Goal: Information Seeking & Learning: Understand process/instructions

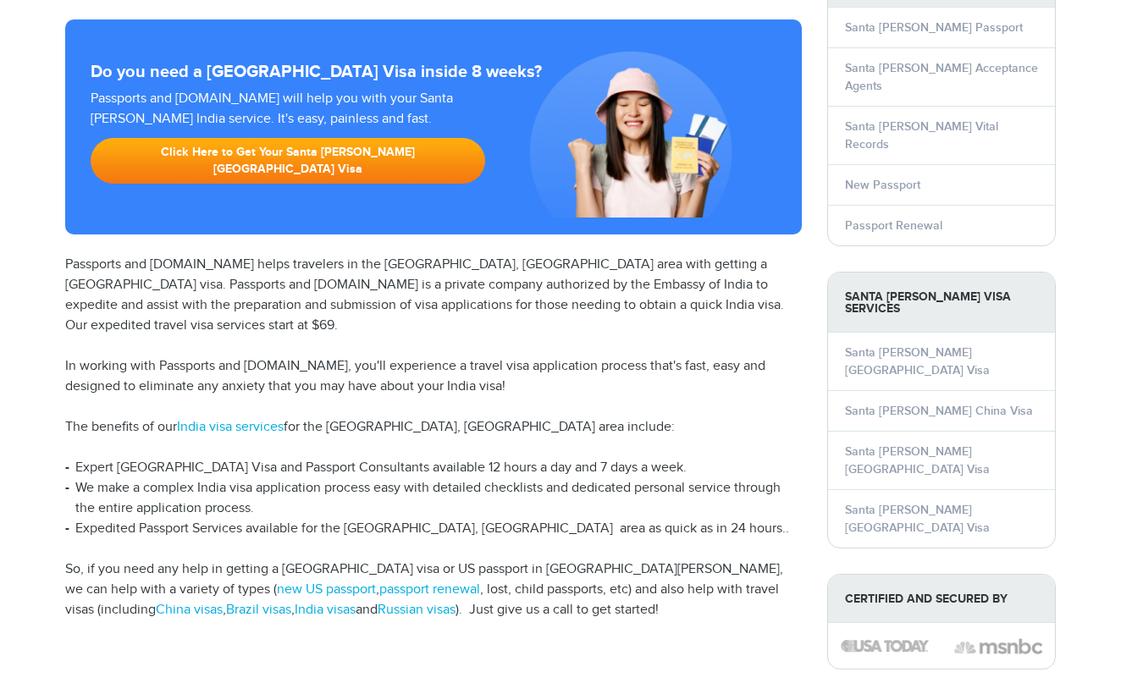
scroll to position [238, 0]
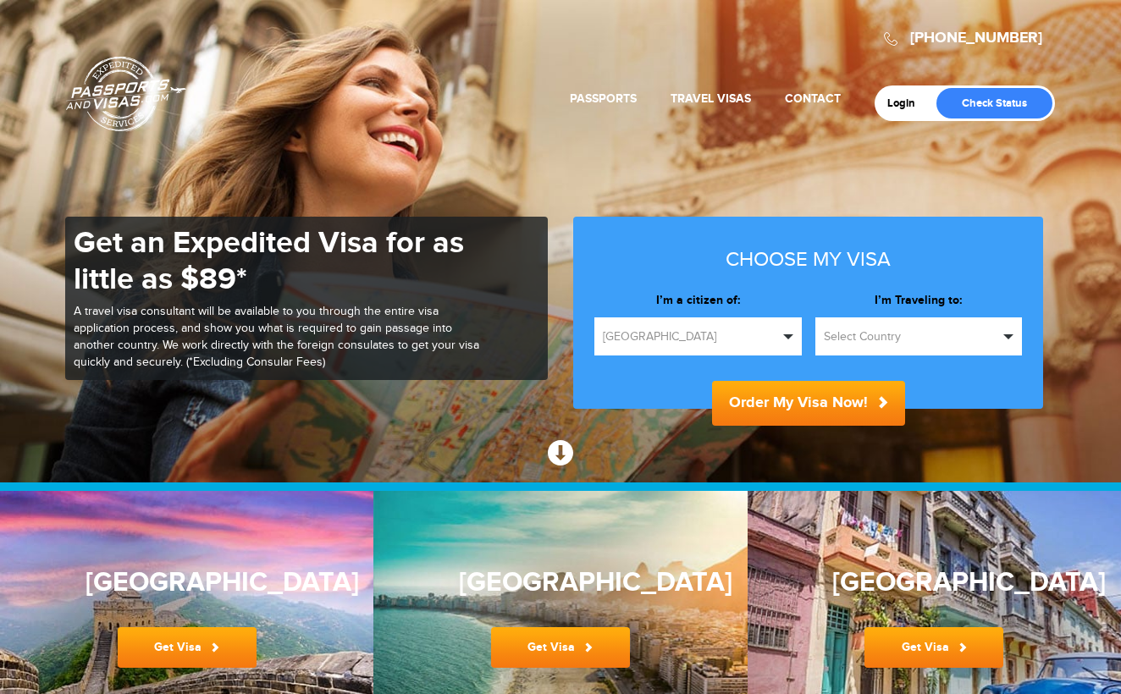
click at [906, 346] on button "Select Country" at bounding box center [918, 336] width 207 height 38
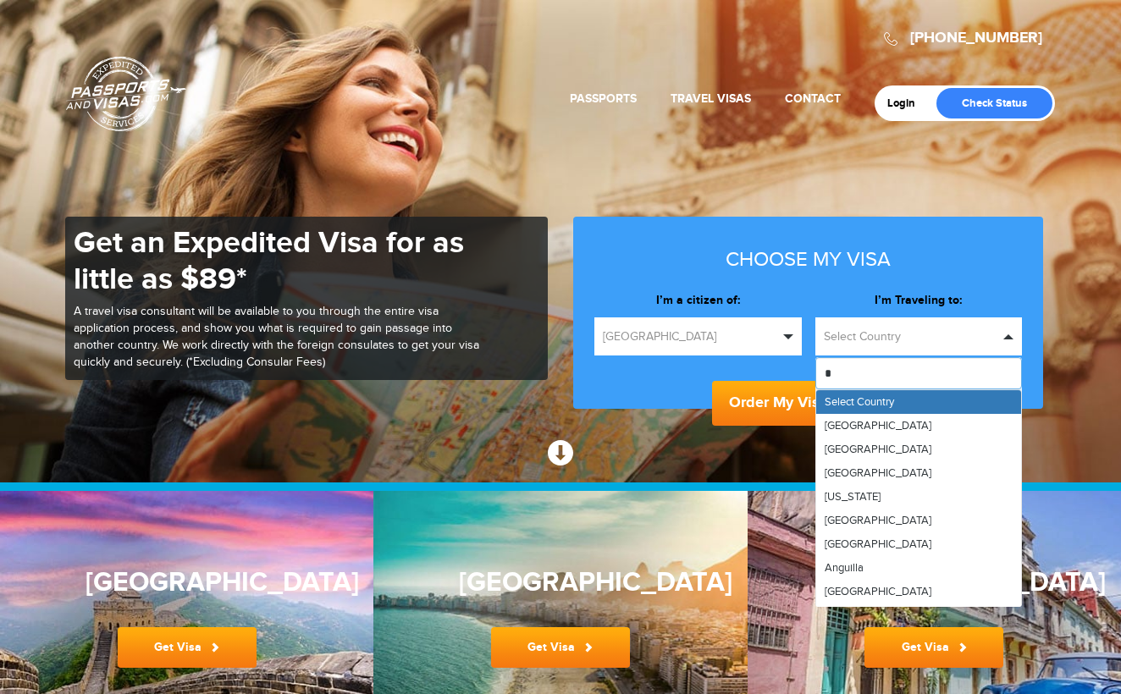
type input "**"
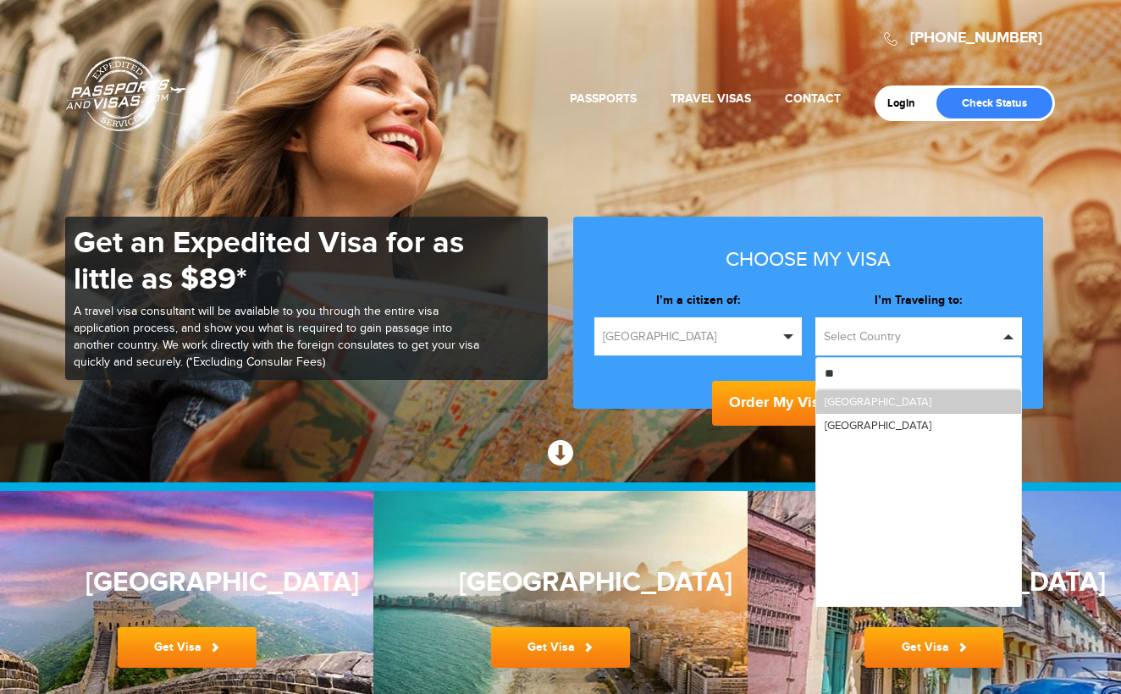
click at [894, 405] on link "[GEOGRAPHIC_DATA]" at bounding box center [919, 402] width 206 height 24
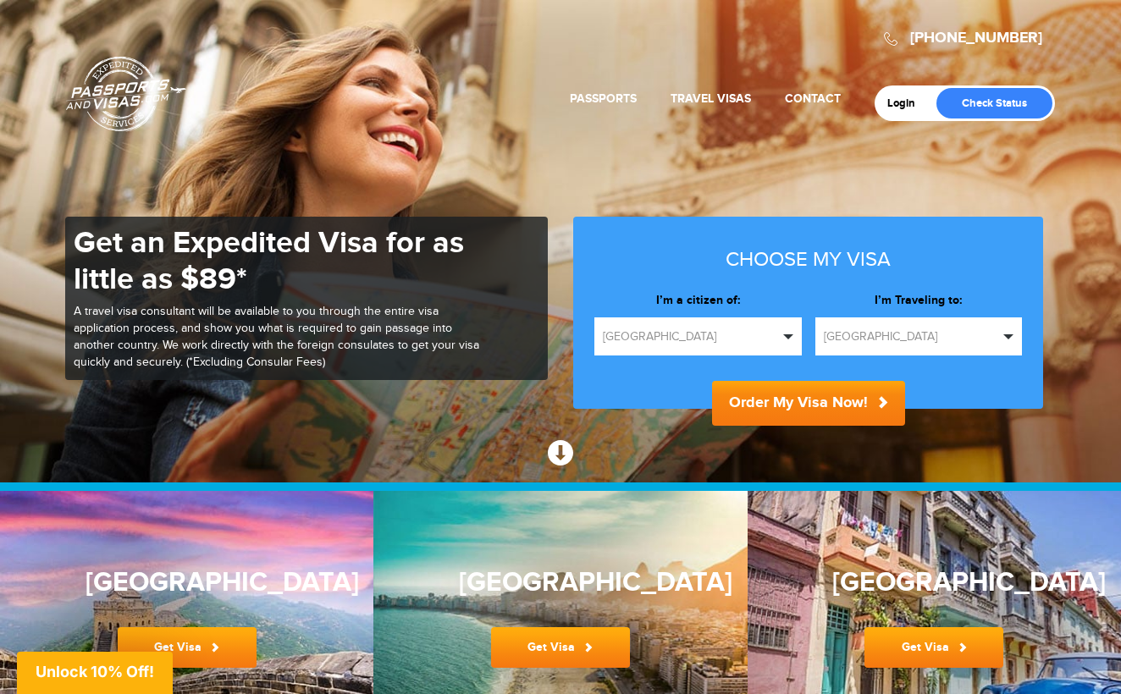
click at [852, 405] on body "720-538-8661 Passports & Visas.com Login Check Status Passports Passport Renewa…" at bounding box center [560, 347] width 1121 height 694
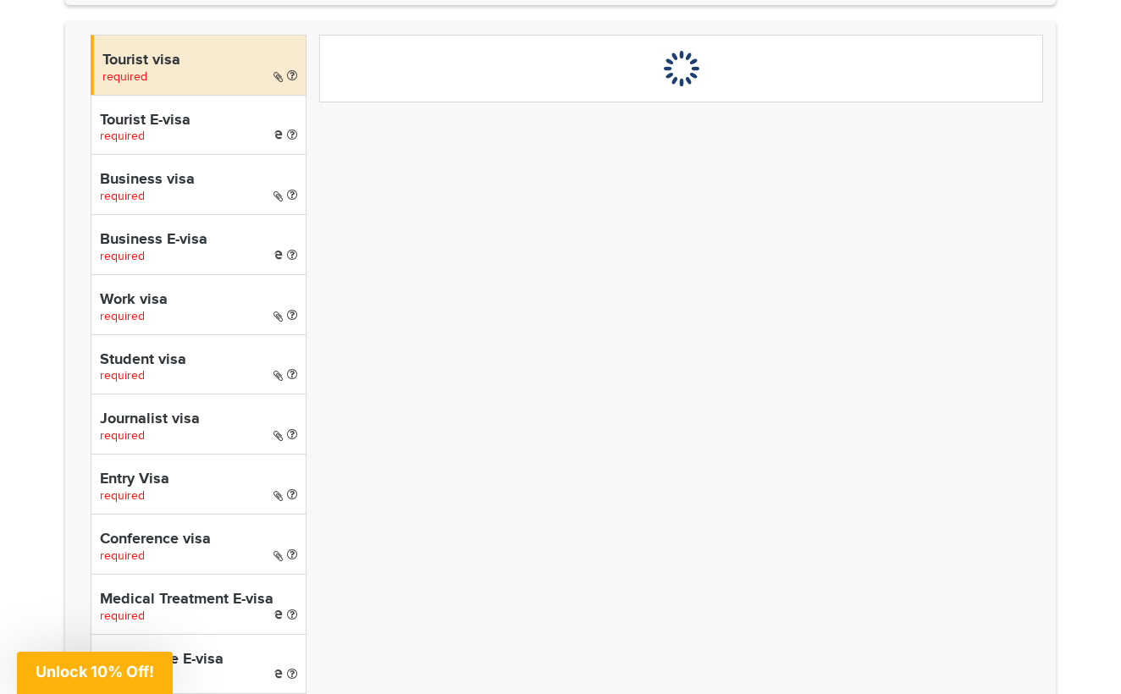
scroll to position [599, 0]
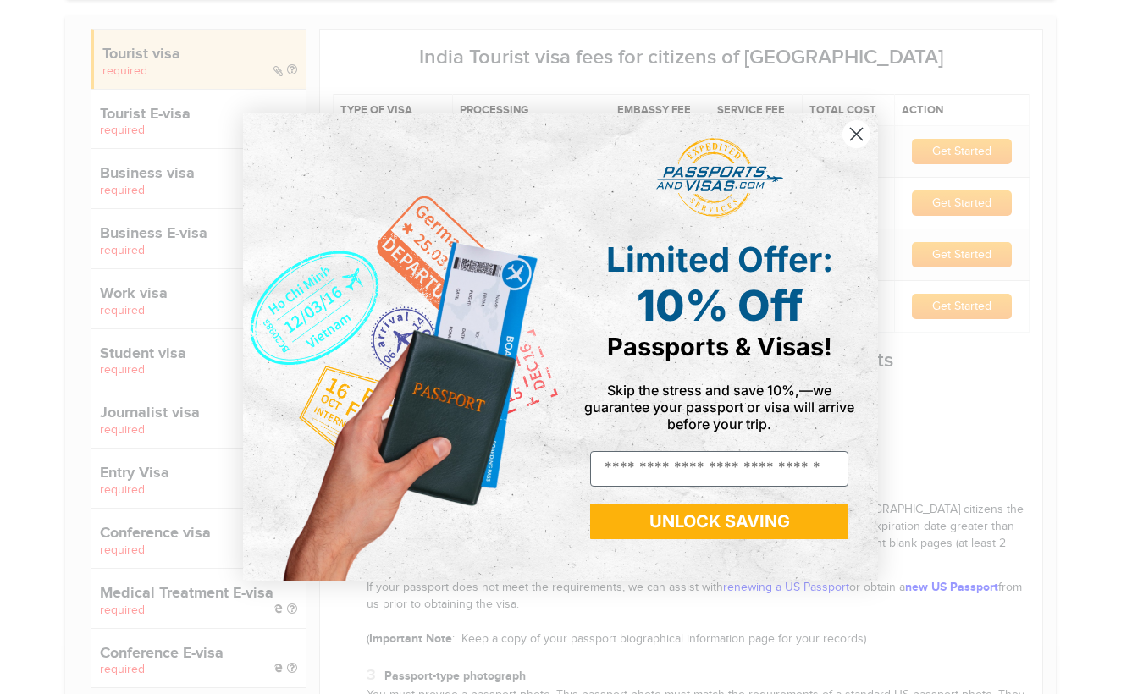
click at [853, 137] on icon "Close dialog" at bounding box center [857, 135] width 12 height 12
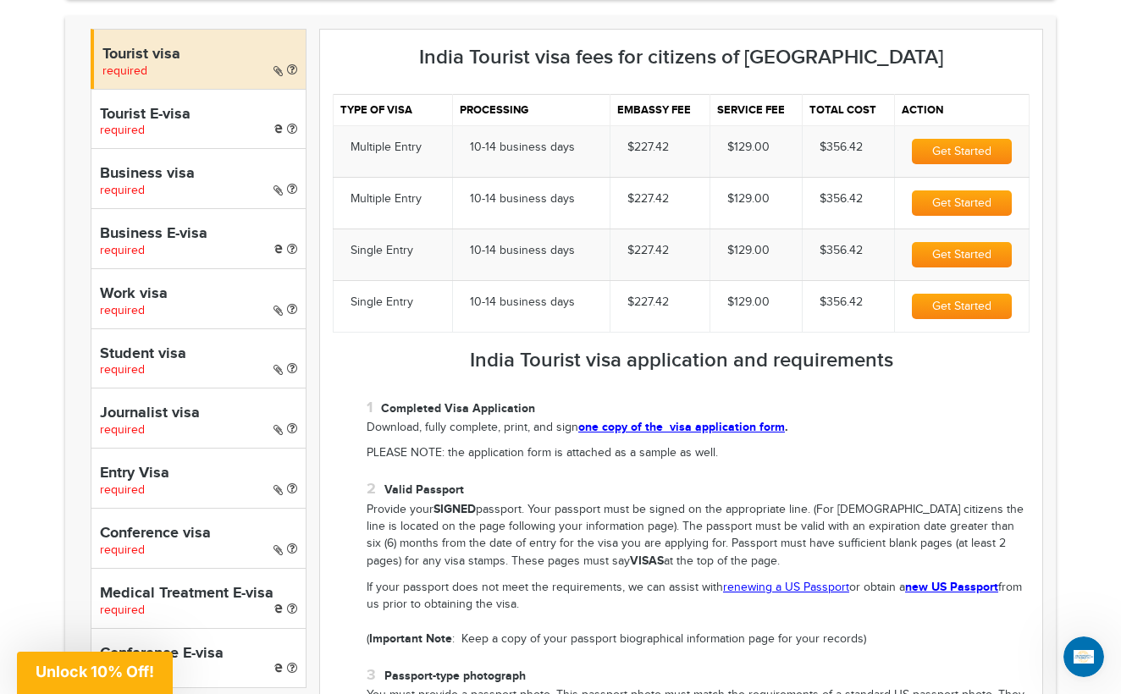
scroll to position [0, 0]
click at [163, 121] on div "Tourist E-visa required" at bounding box center [199, 119] width 216 height 60
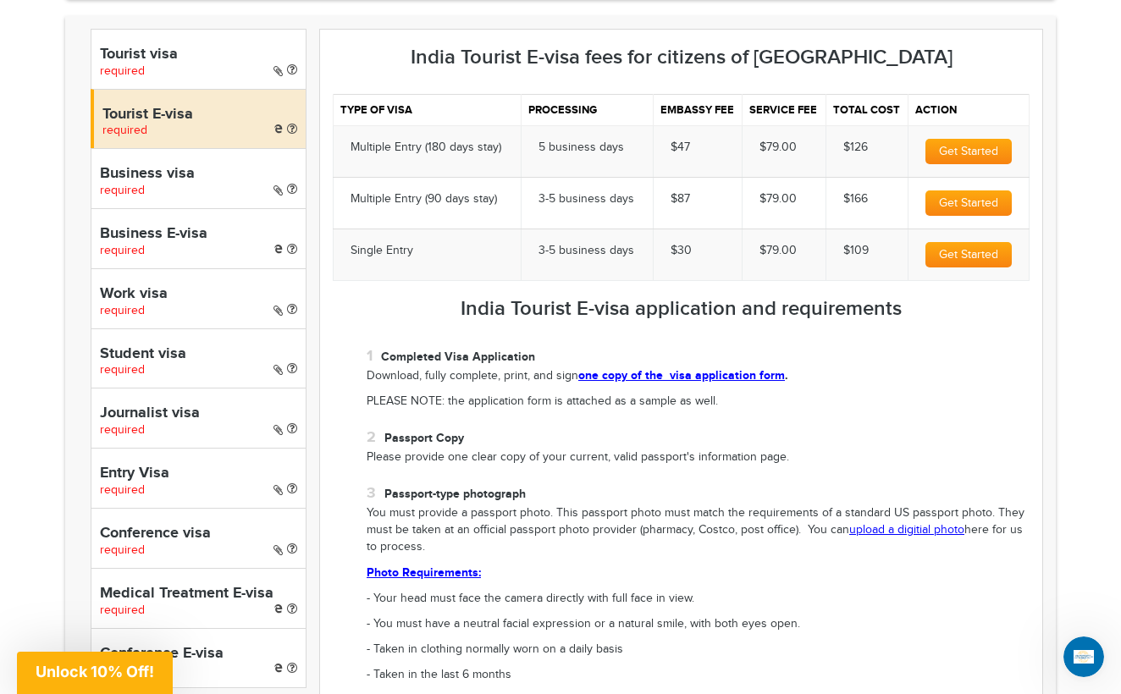
click at [185, 61] on div "Tourist visa required" at bounding box center [199, 59] width 216 height 60
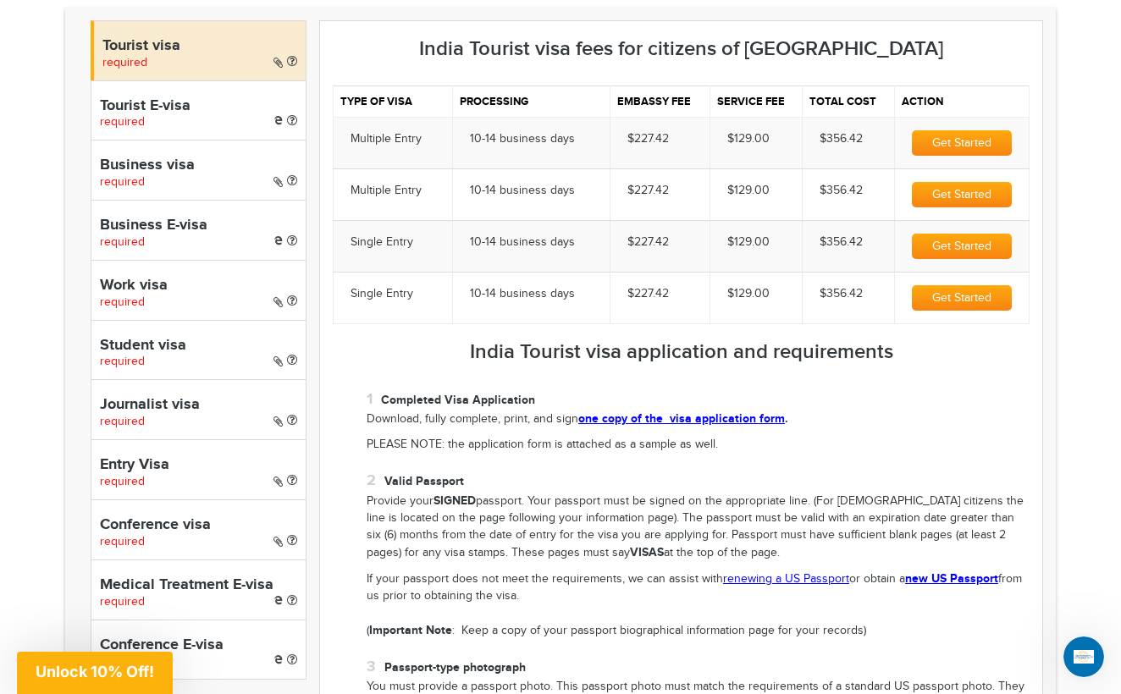
scroll to position [612, 0]
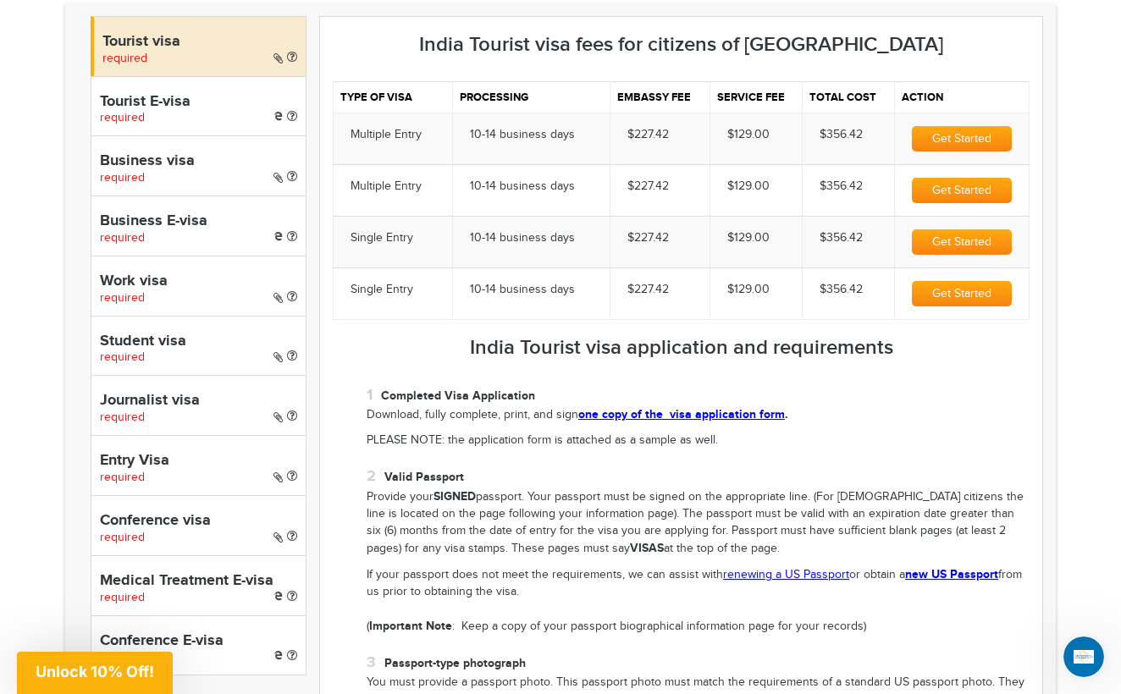
click at [178, 453] on h4 "Entry Visa" at bounding box center [198, 461] width 197 height 17
select select "*****"
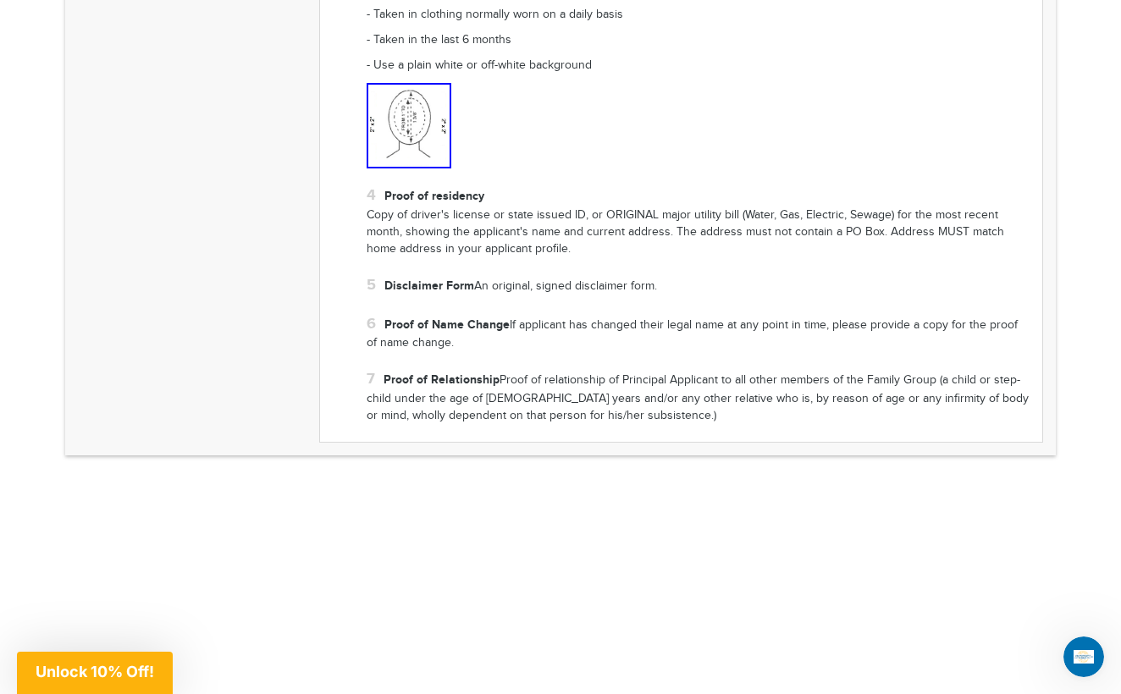
scroll to position [1301, 0]
